Goal: Navigation & Orientation: Find specific page/section

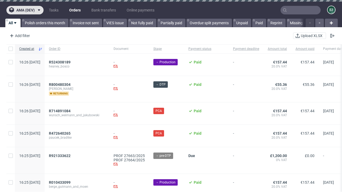
click at [25, 10] on span "ama (dev)" at bounding box center [25, 10] width 18 height 4
